Goal: Find specific page/section: Find specific page/section

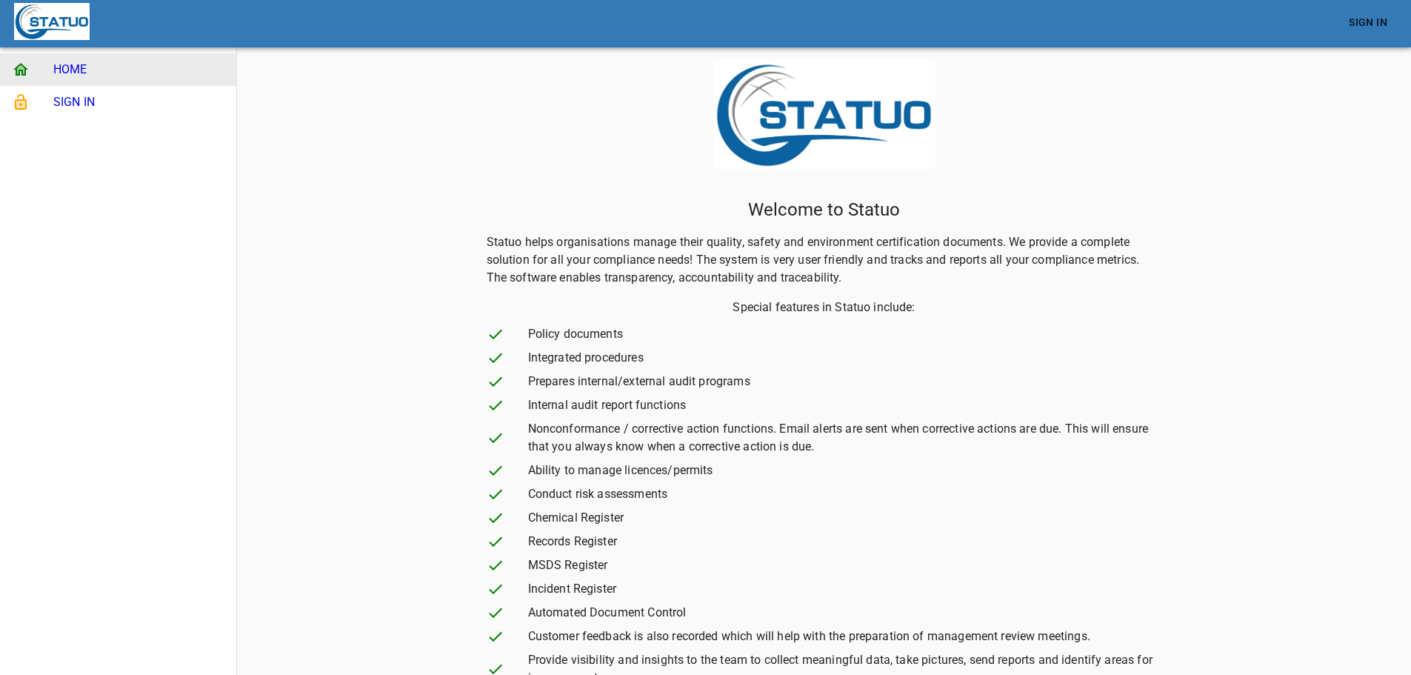
click at [132, 93] on span "SIGN IN" at bounding box center [138, 102] width 171 height 18
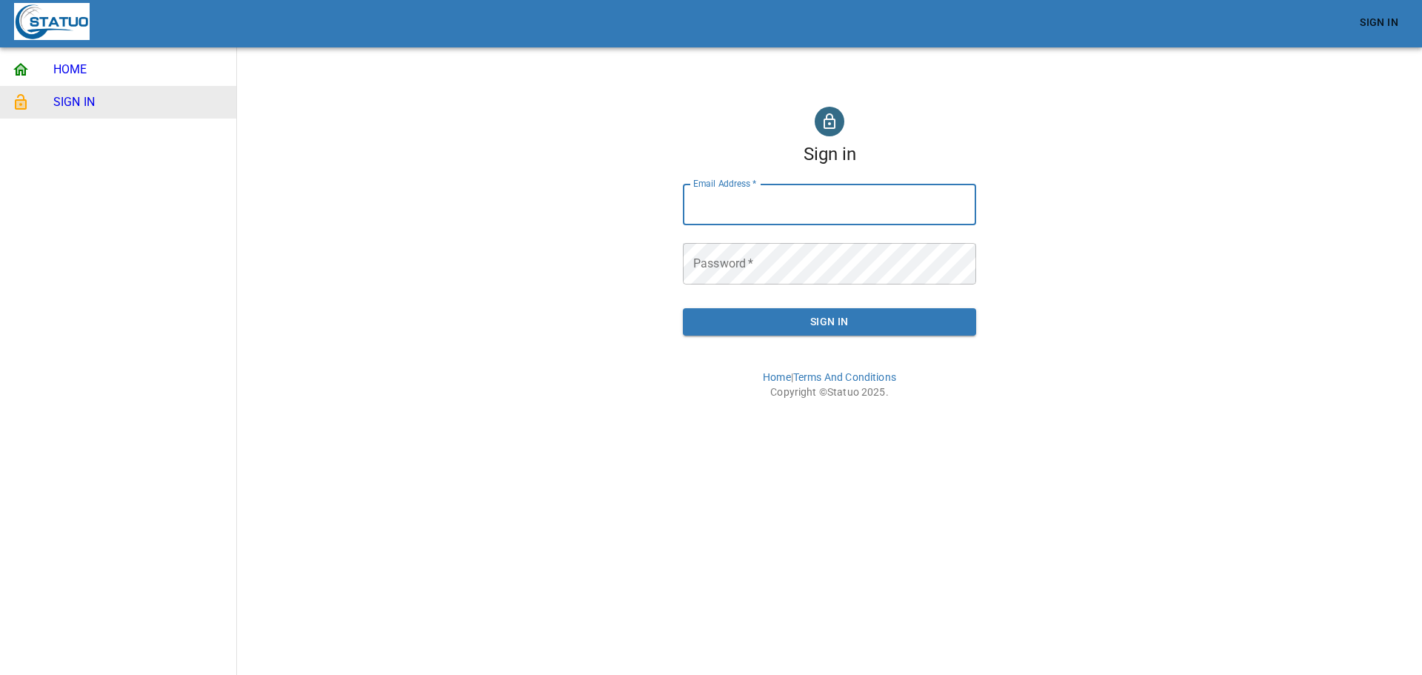
type input "[EMAIL_ADDRESS][DOMAIN_NAME]"
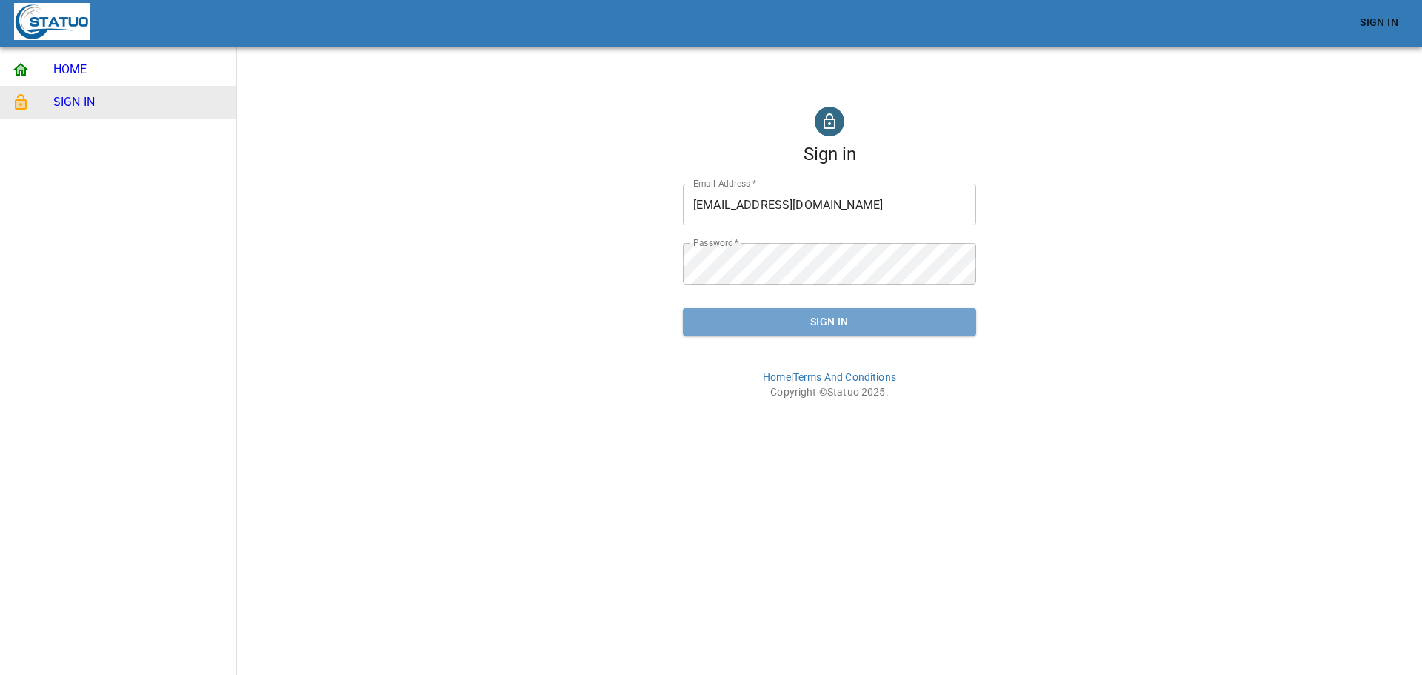
click at [882, 313] on button "Sign In" at bounding box center [829, 321] width 293 height 27
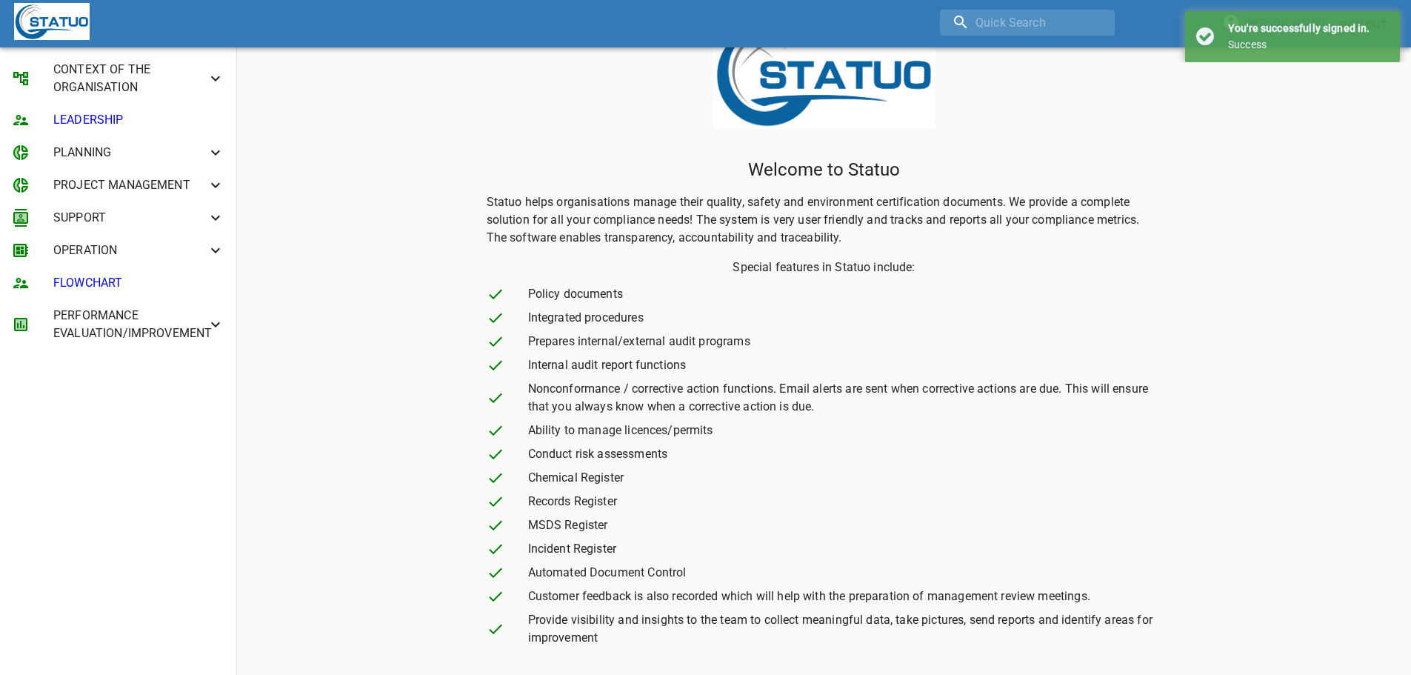
scroll to position [78, 0]
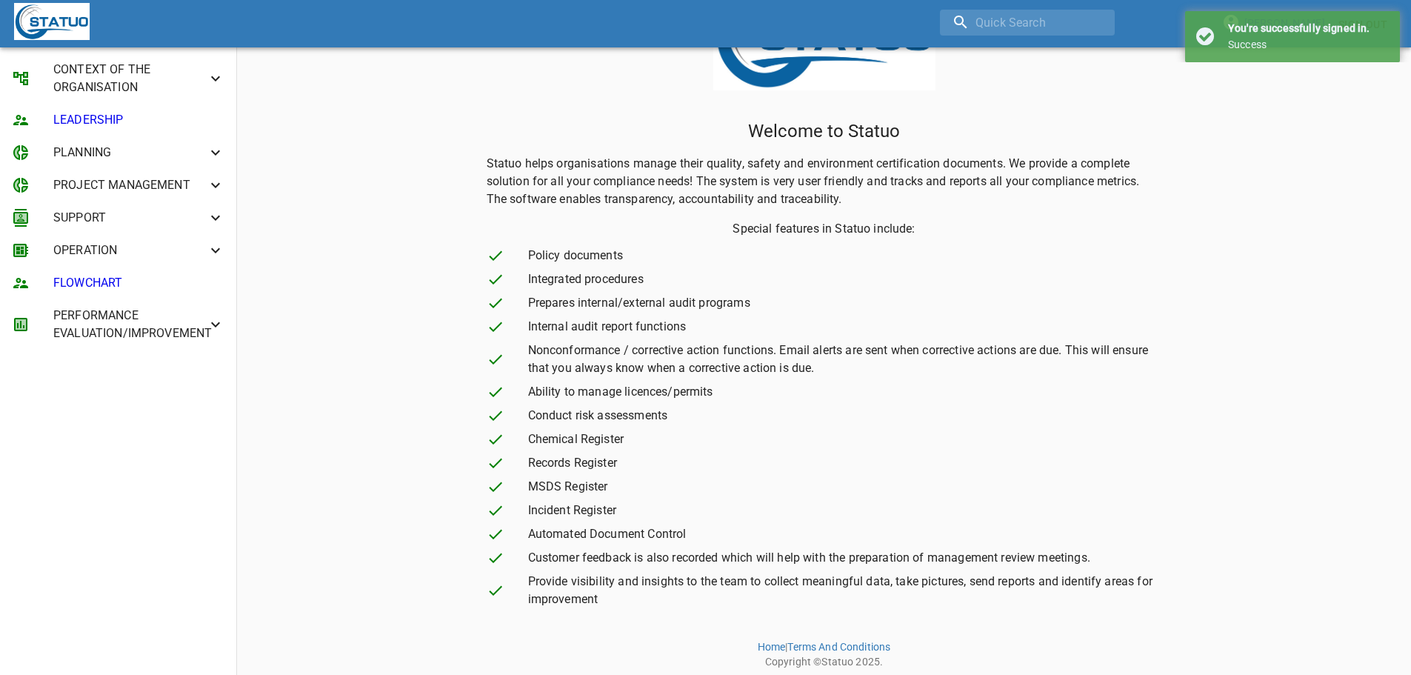
click at [199, 327] on span "PERFORMANCE EVALUATION/IMPROVEMENT" at bounding box center [129, 325] width 153 height 36
click at [187, 362] on span "PERFORMANCE REVIEW" at bounding box center [139, 366] width 172 height 18
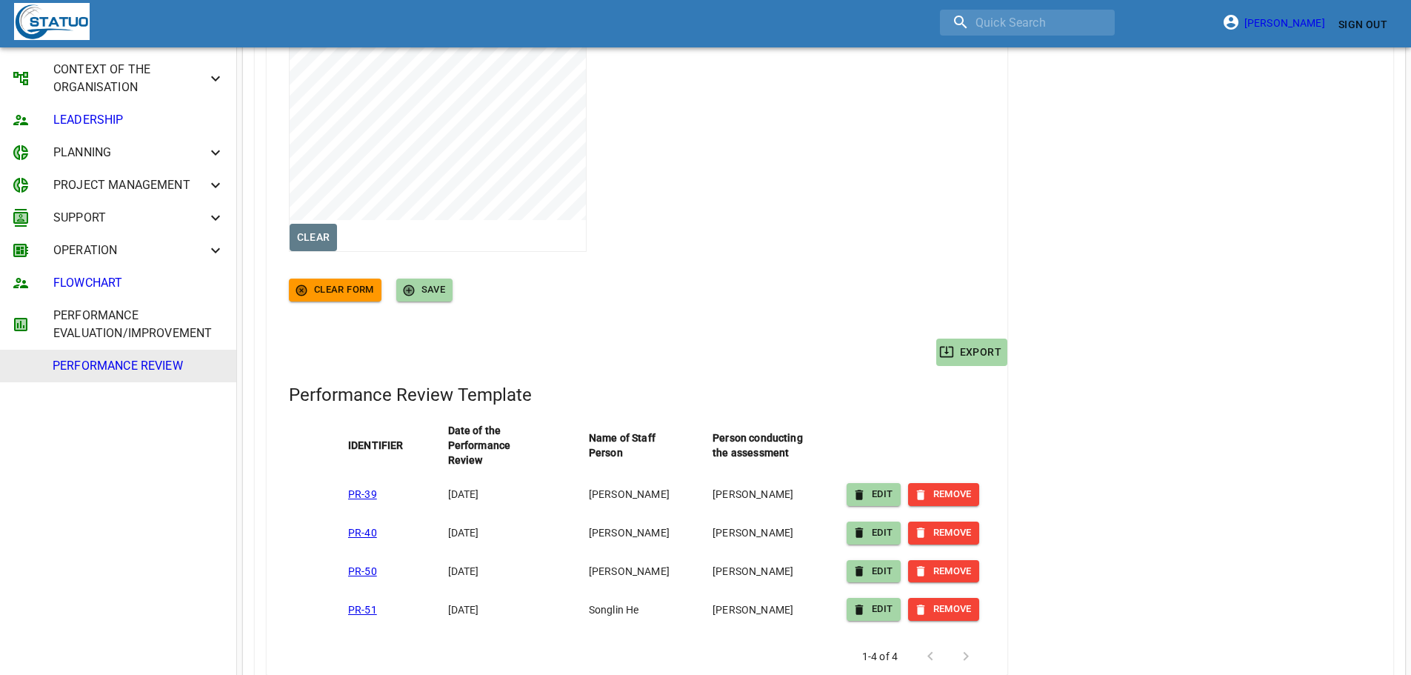
scroll to position [2781, 0]
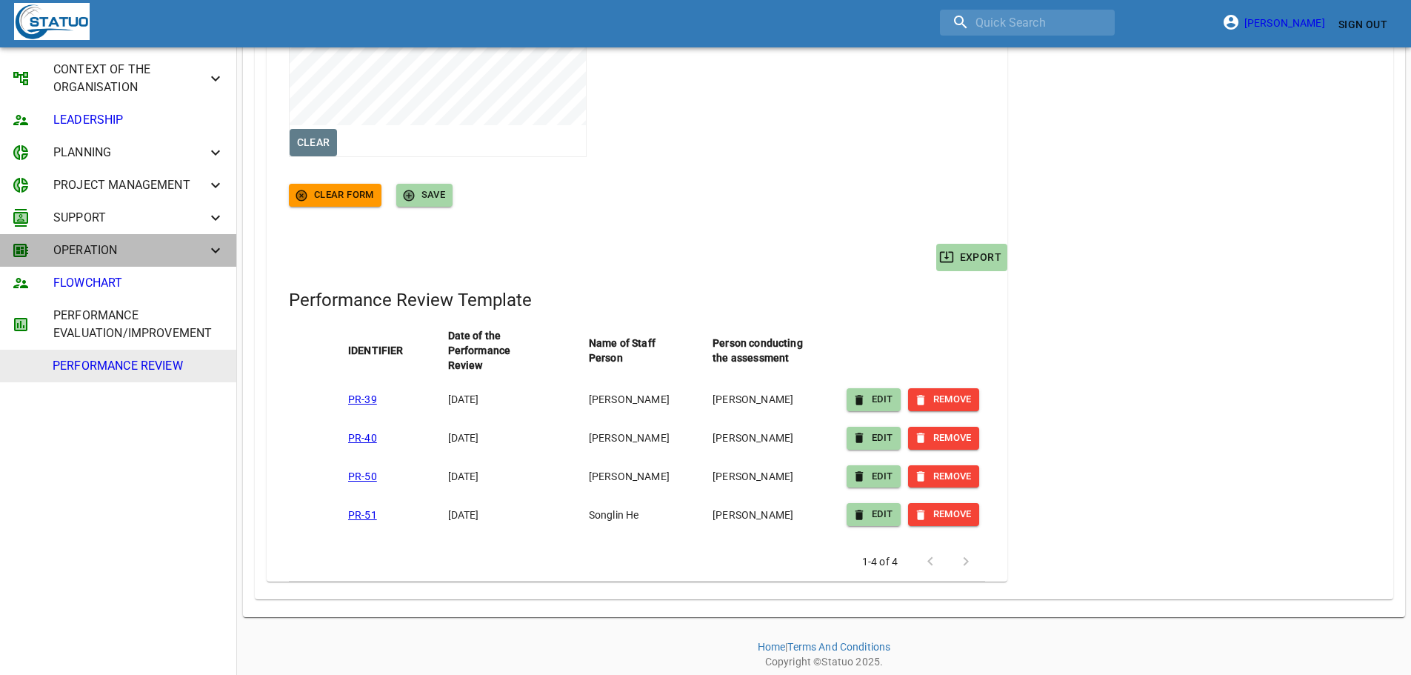
click at [225, 251] on li "OPERATION" at bounding box center [118, 250] width 236 height 33
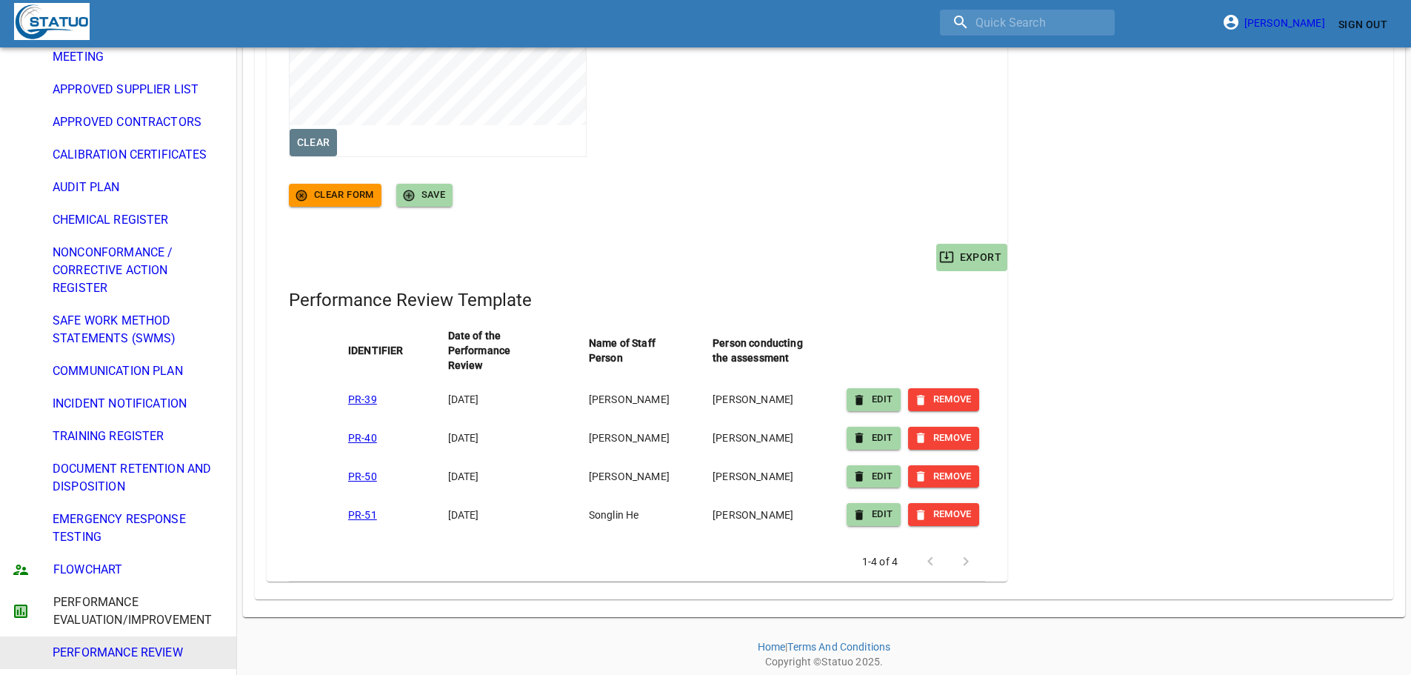
scroll to position [0, 0]
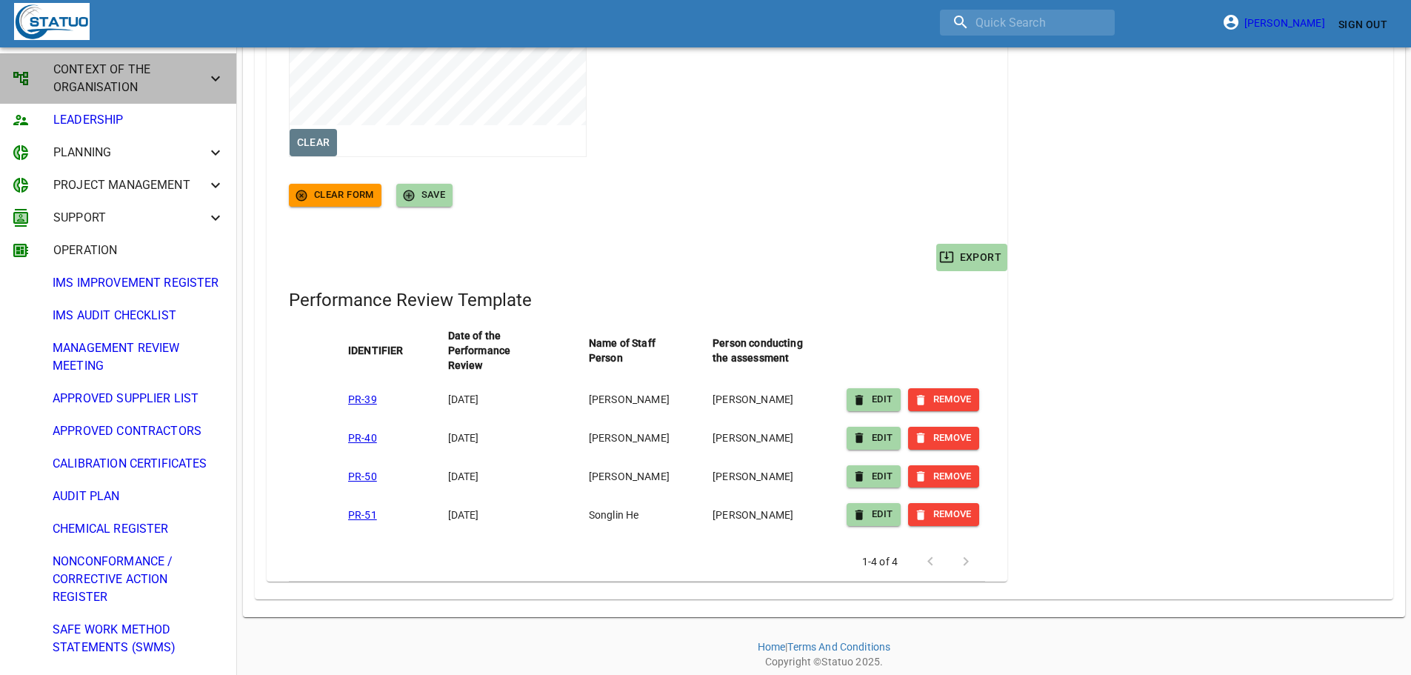
click at [207, 84] on icon at bounding box center [216, 79] width 18 height 18
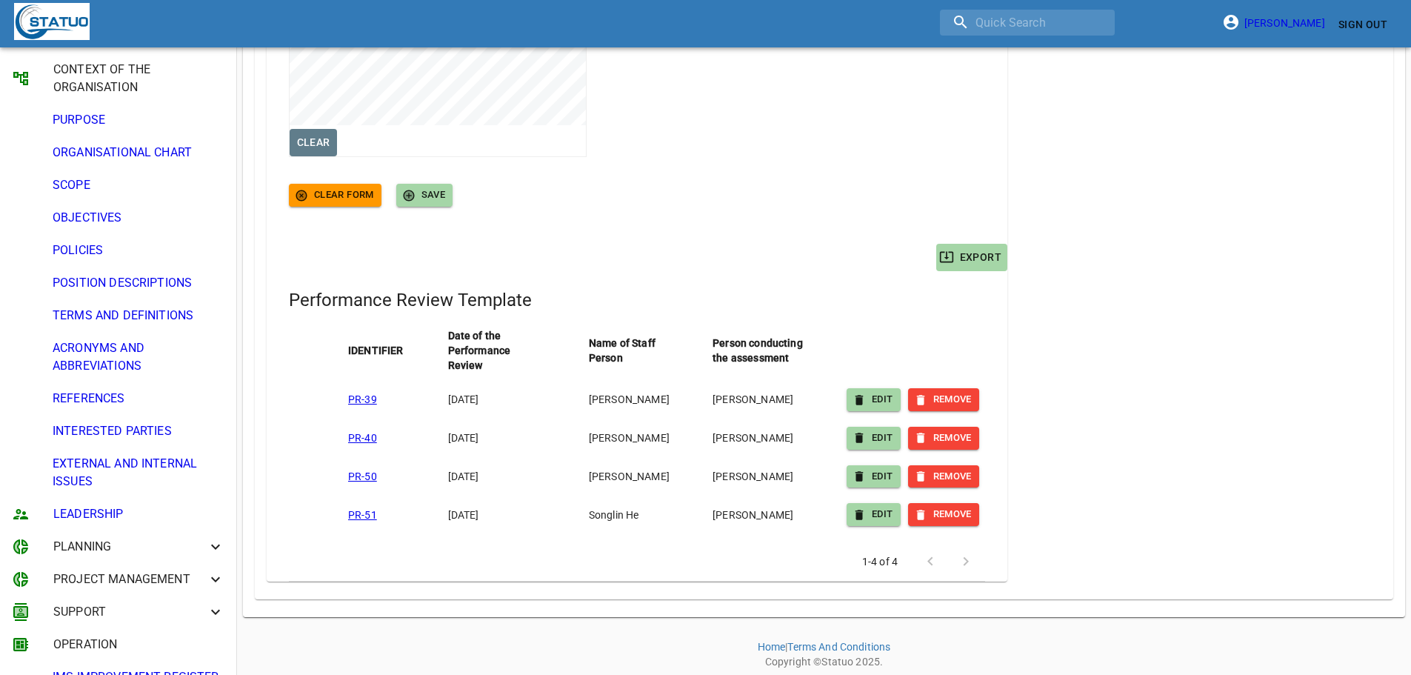
click at [108, 116] on span "PURPOSE" at bounding box center [139, 120] width 172 height 18
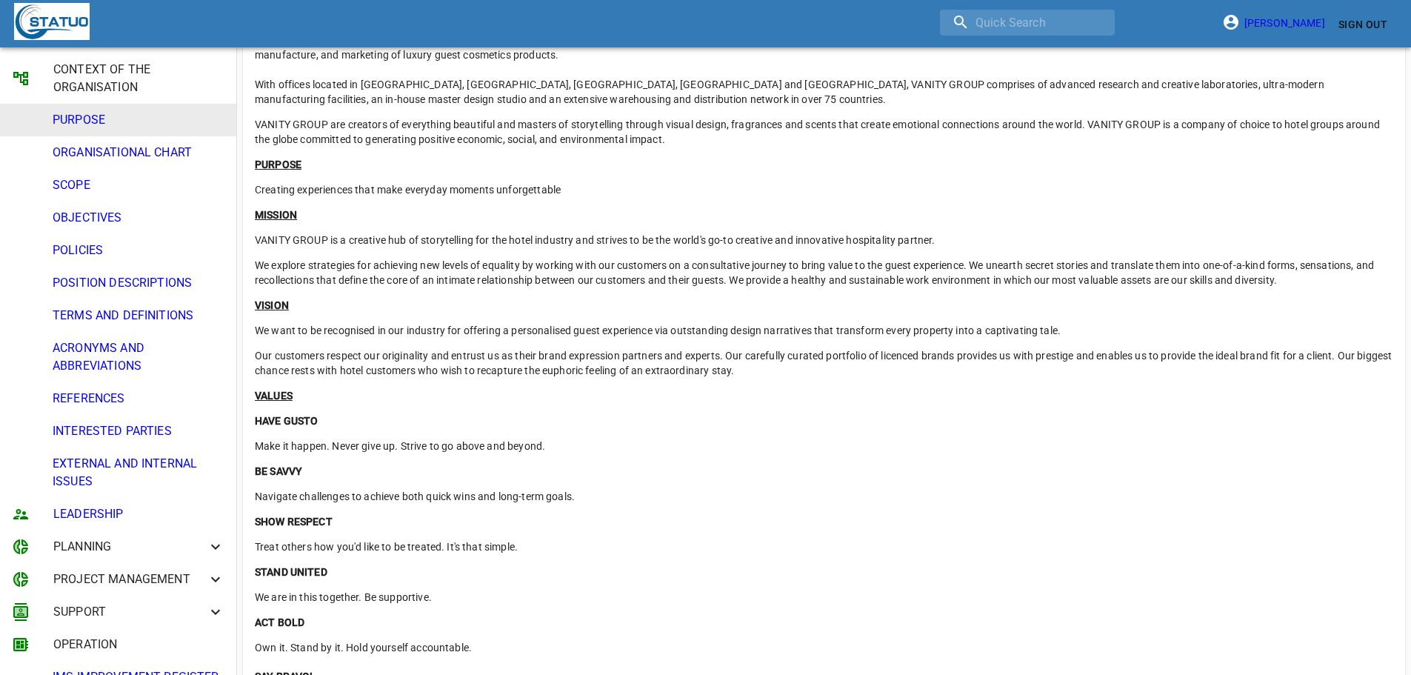
scroll to position [637, 0]
